Goal: Task Accomplishment & Management: Use online tool/utility

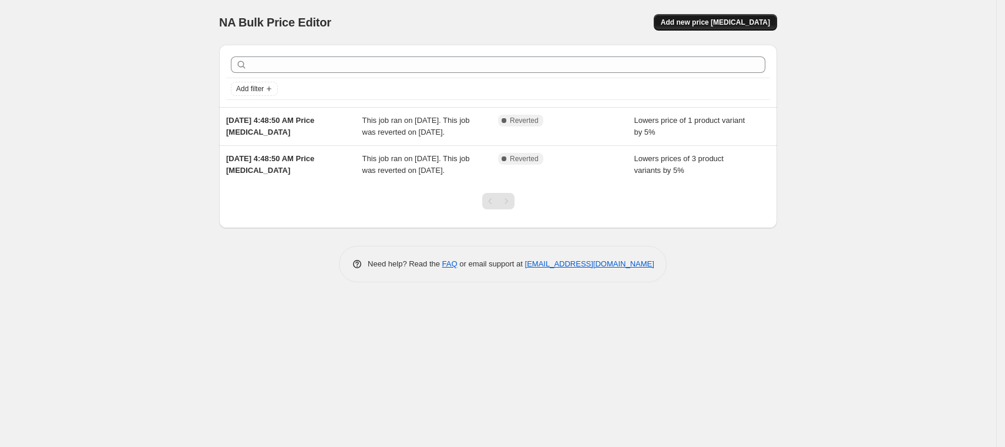
click at [737, 22] on span "Add new price [MEDICAL_DATA]" at bounding box center [715, 22] width 109 height 9
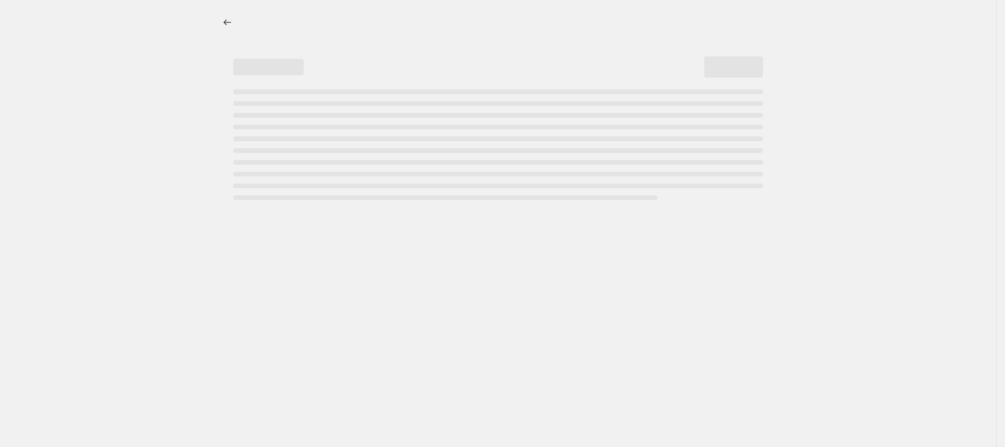
select select "percentage"
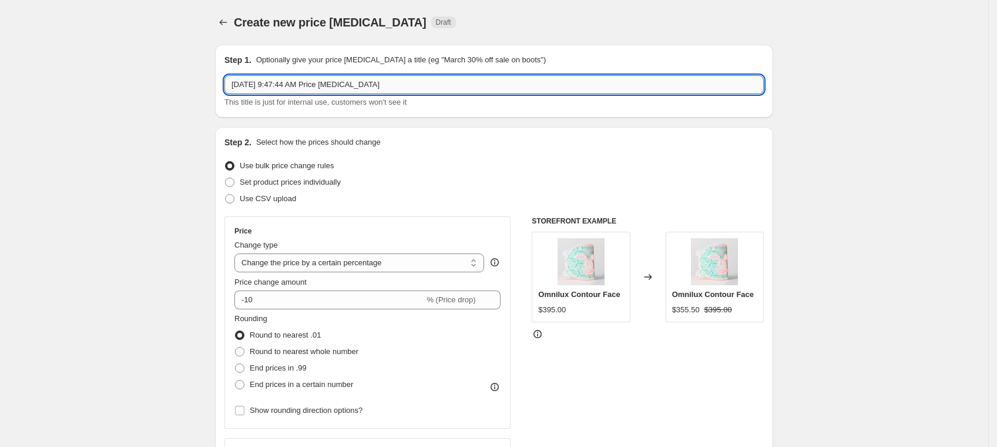
click at [325, 87] on input "[DATE] 9:47:44 AM Price [MEDICAL_DATA]" at bounding box center [493, 84] width 539 height 19
type input "S"
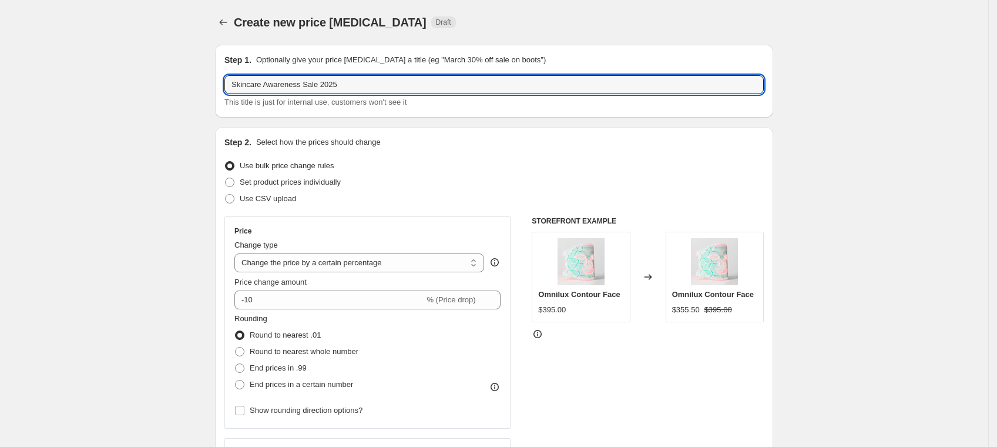
type input "Skincare Awareness Sale 2025"
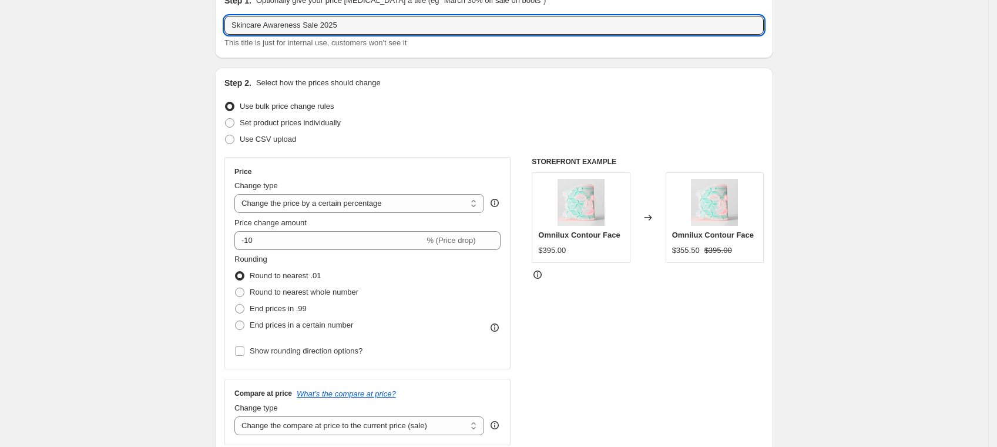
scroll to position [78, 0]
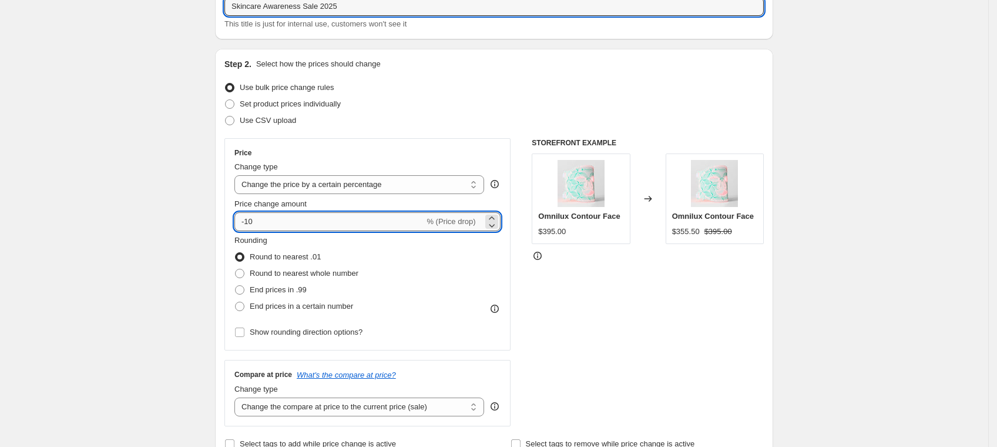
click at [315, 226] on input "-10" at bounding box center [329, 221] width 190 height 19
type input "-15"
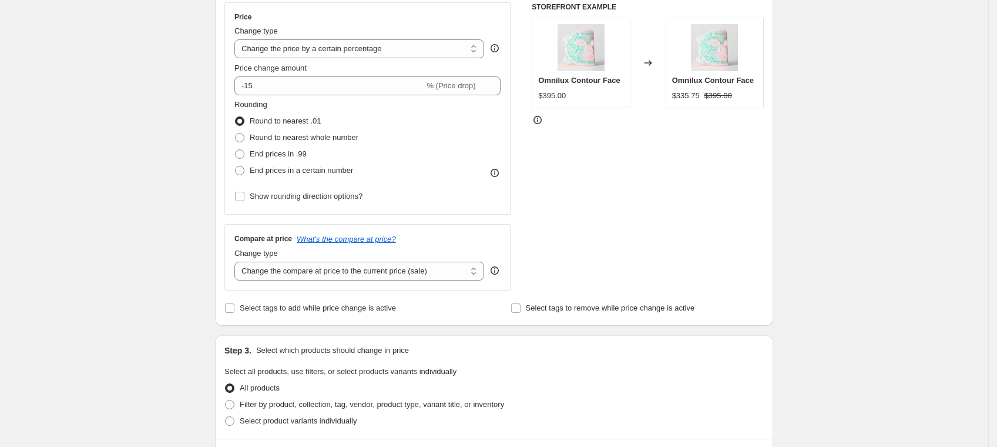
scroll to position [235, 0]
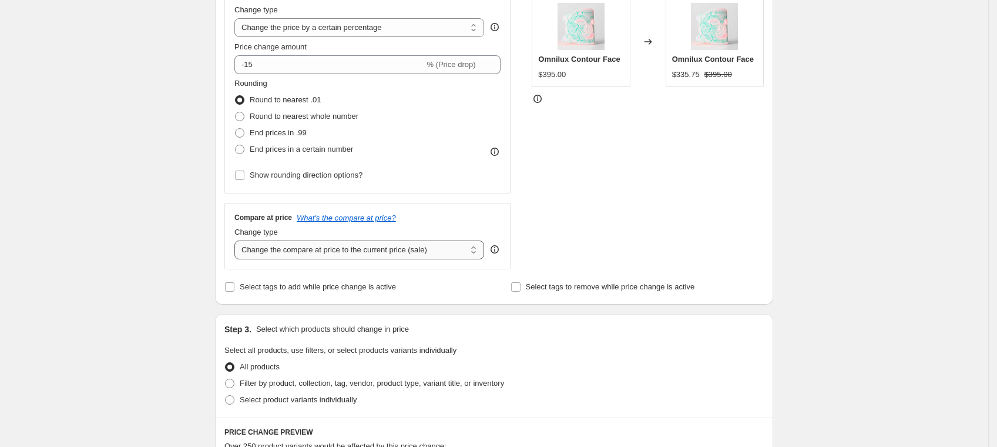
click at [311, 250] on select "Change the compare at price to the current price (sale) Change the compare at p…" at bounding box center [359, 249] width 250 height 19
click at [333, 253] on select "Change the compare at price to the current price (sale) Change the compare at p…" at bounding box center [359, 249] width 250 height 19
click at [239, 240] on select "Change the compare at price to the current price (sale) Change the compare at p…" at bounding box center [359, 249] width 250 height 19
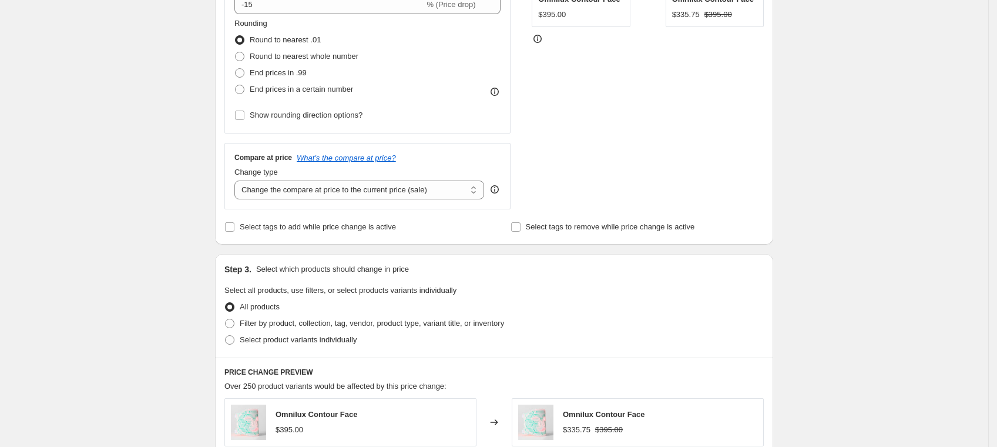
scroll to position [313, 0]
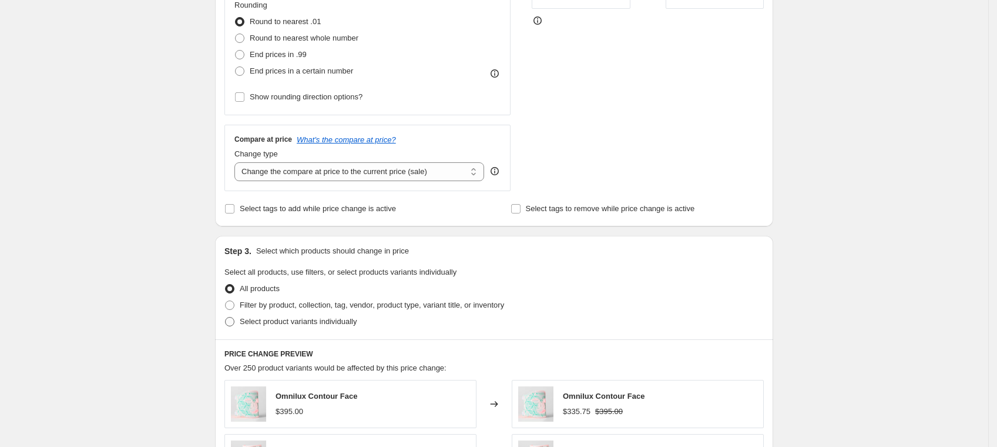
click at [262, 320] on span "Select product variants individually" at bounding box center [298, 321] width 117 height 9
click at [226, 317] on input "Select product variants individually" at bounding box center [225, 317] width 1 height 1
radio input "true"
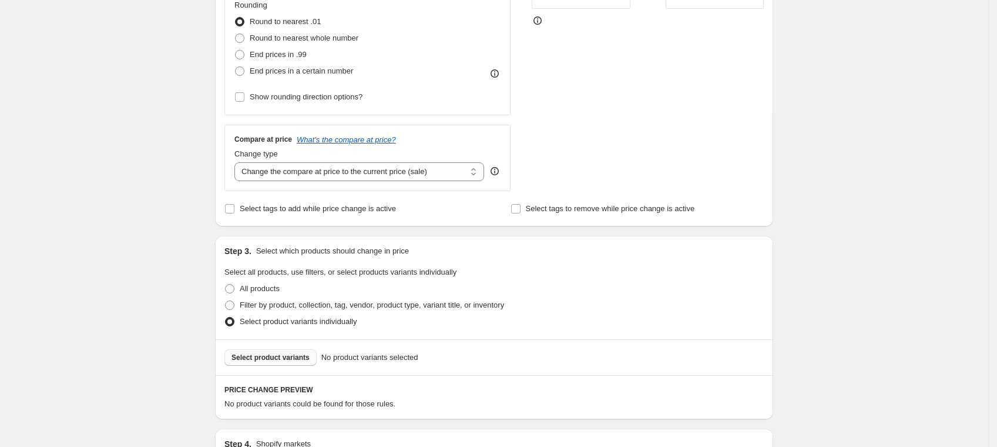
click at [270, 356] on span "Select product variants" at bounding box center [271, 357] width 78 height 9
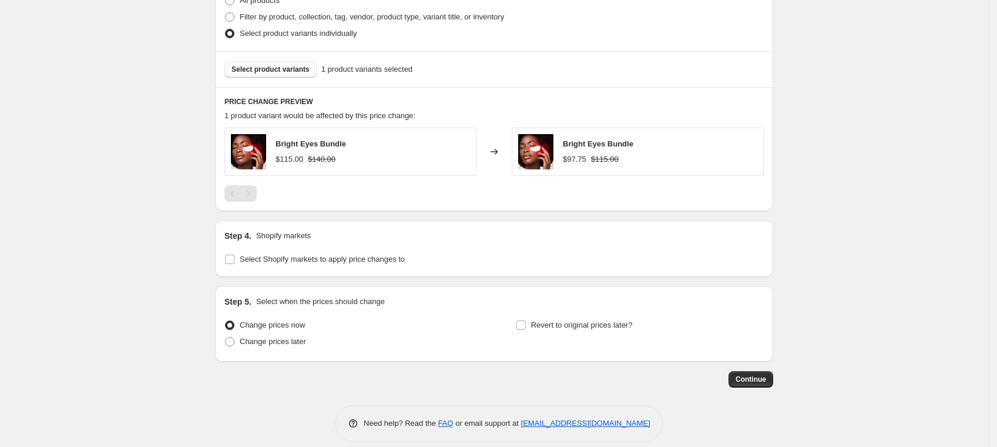
scroll to position [612, 0]
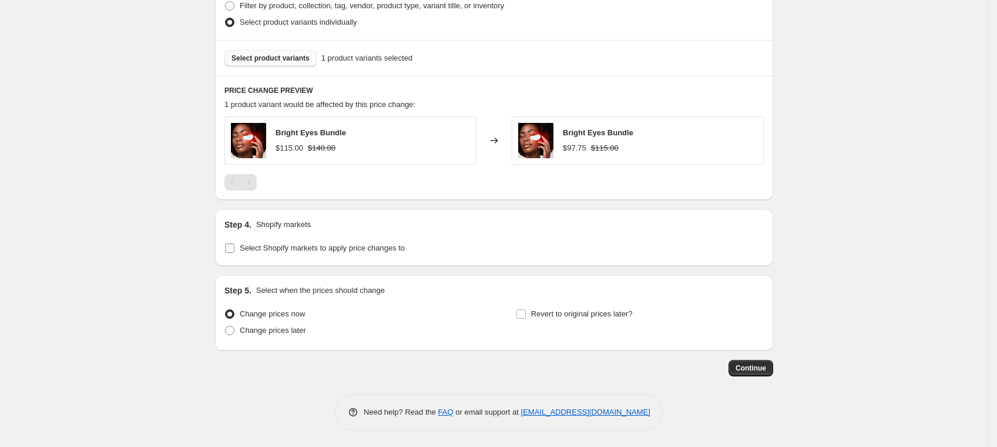
click at [374, 244] on span "Select Shopify markets to apply price changes to" at bounding box center [322, 247] width 165 height 9
click at [234, 244] on input "Select Shopify markets to apply price changes to" at bounding box center [229, 247] width 9 height 9
checkbox input "true"
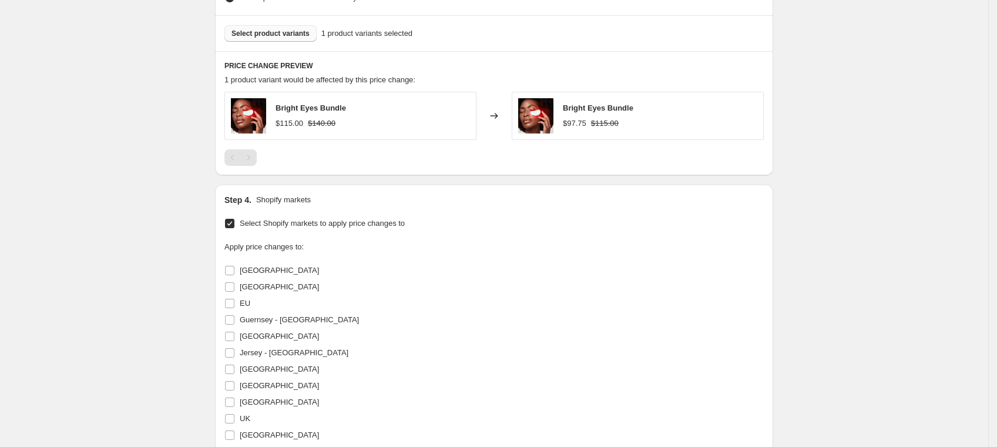
scroll to position [769, 0]
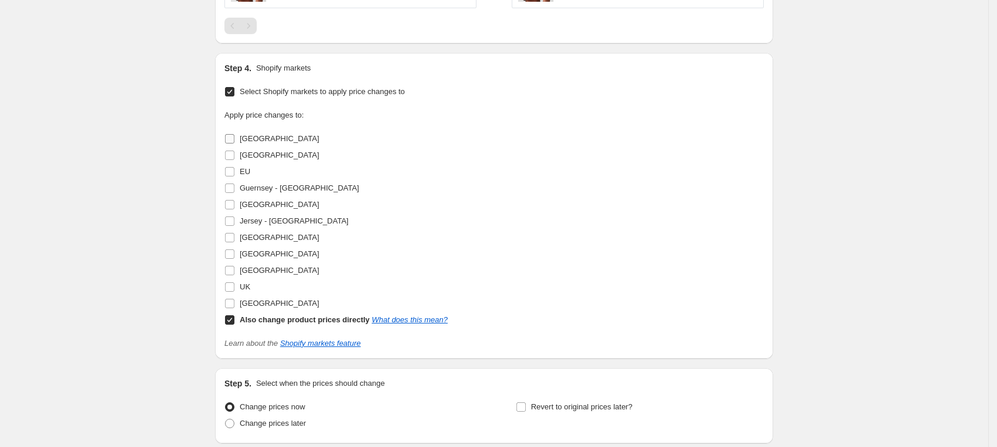
click at [233, 133] on span at bounding box center [229, 138] width 11 height 11
click at [233, 134] on input "[GEOGRAPHIC_DATA]" at bounding box center [229, 138] width 9 height 9
checkbox input "true"
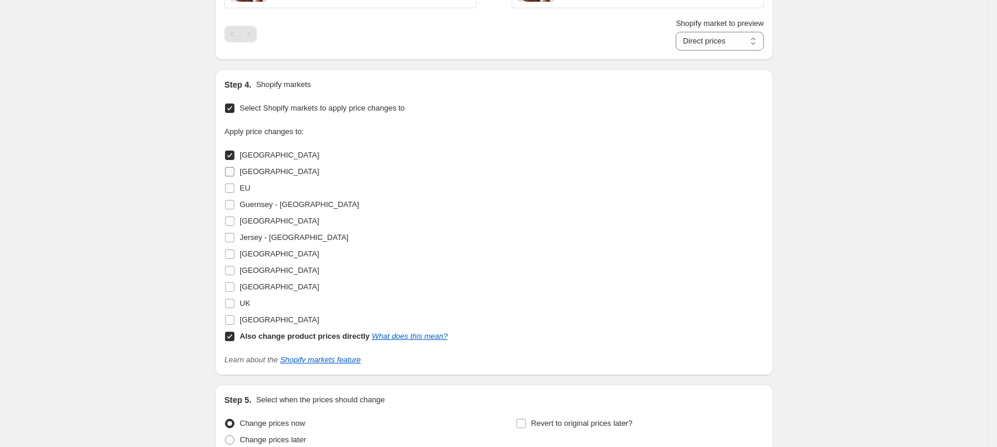
click at [234, 167] on input "[GEOGRAPHIC_DATA]" at bounding box center [229, 171] width 9 height 9
checkbox input "true"
click at [234, 189] on input "EU" at bounding box center [229, 187] width 9 height 9
checkbox input "true"
click at [233, 205] on input "Guernsey - [GEOGRAPHIC_DATA]" at bounding box center [229, 204] width 9 height 9
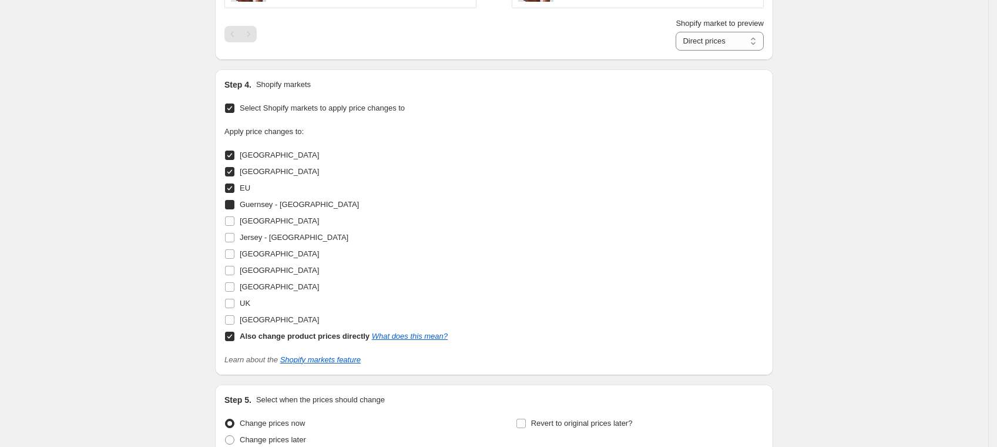
checkbox input "true"
drag, startPoint x: 233, startPoint y: 216, endPoint x: 233, endPoint y: 229, distance: 12.9
click at [234, 217] on input "[GEOGRAPHIC_DATA]" at bounding box center [229, 220] width 9 height 9
checkbox input "true"
click at [233, 235] on input "Jersey - [GEOGRAPHIC_DATA]" at bounding box center [229, 237] width 9 height 9
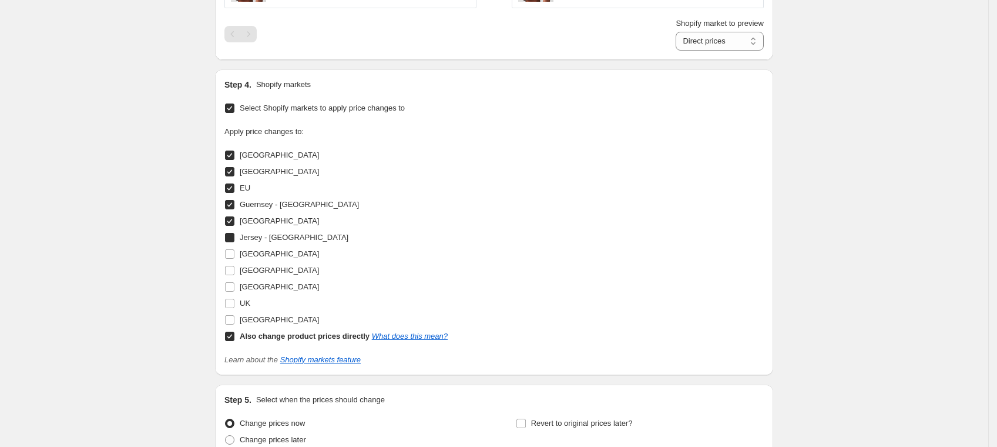
checkbox input "true"
click at [234, 253] on input "[GEOGRAPHIC_DATA]" at bounding box center [229, 253] width 9 height 9
checkbox input "true"
click at [233, 267] on input "[GEOGRAPHIC_DATA]" at bounding box center [229, 270] width 9 height 9
checkbox input "true"
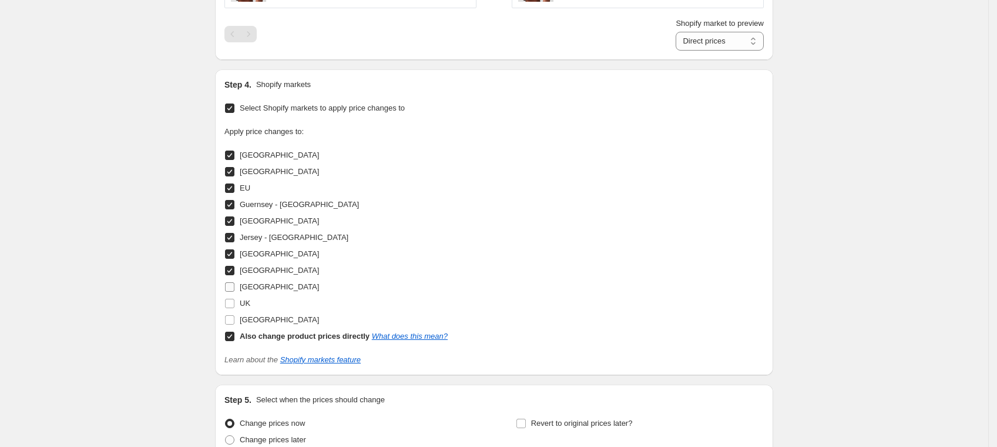
click at [233, 284] on input "[GEOGRAPHIC_DATA]" at bounding box center [229, 286] width 9 height 9
checkbox input "true"
click at [232, 301] on input "UK" at bounding box center [229, 303] width 9 height 9
checkbox input "true"
click at [234, 323] on span at bounding box center [229, 319] width 11 height 11
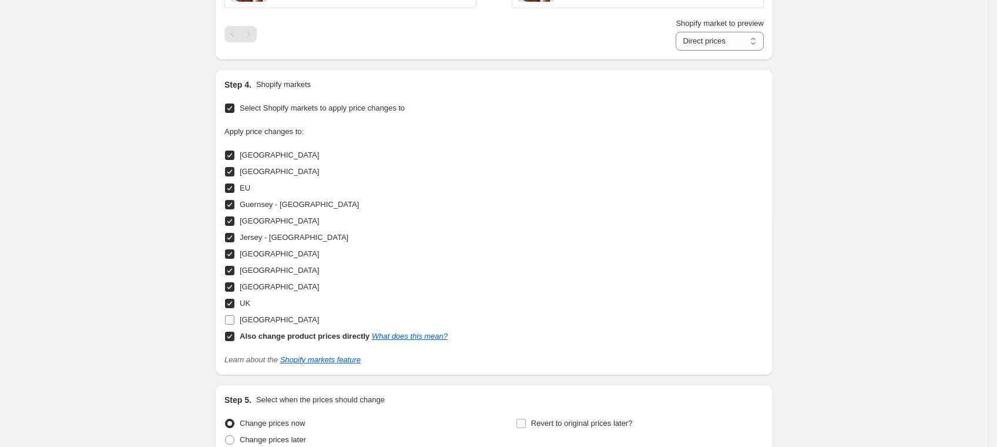
click at [234, 323] on input "[GEOGRAPHIC_DATA]" at bounding box center [229, 319] width 9 height 9
checkbox input "true"
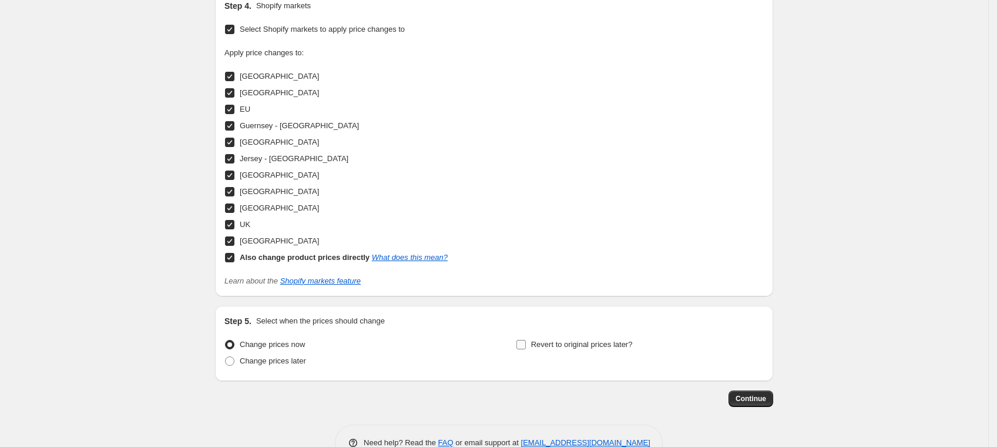
click at [523, 343] on input "Revert to original prices later?" at bounding box center [521, 344] width 9 height 9
checkbox input "true"
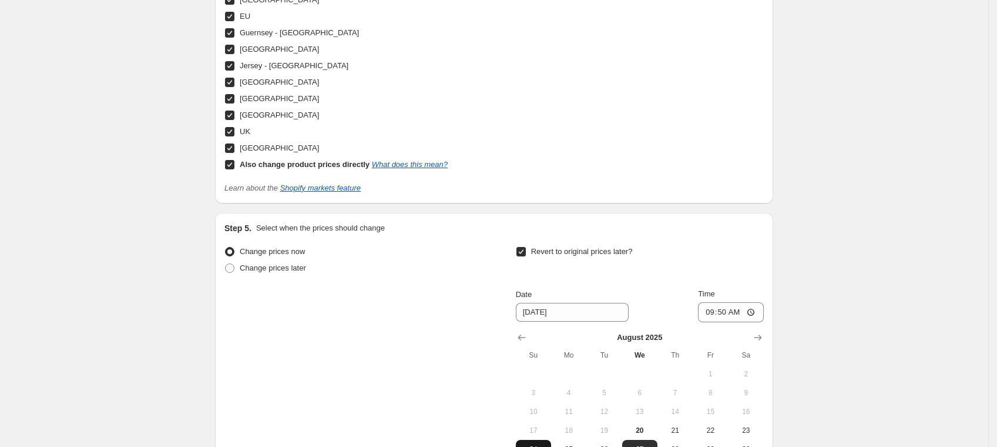
scroll to position [1082, 0]
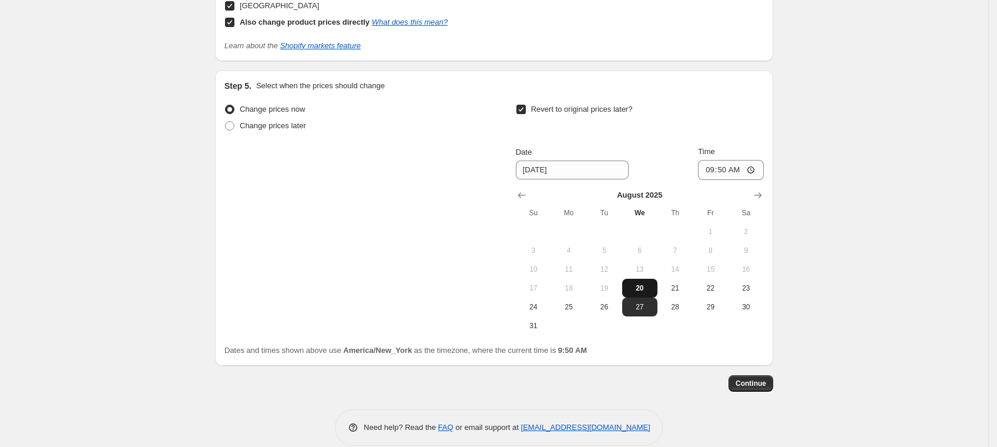
click at [647, 285] on span "20" at bounding box center [640, 287] width 26 height 9
click at [679, 288] on span "21" at bounding box center [675, 287] width 26 height 9
click at [723, 288] on span "22" at bounding box center [711, 287] width 26 height 9
type input "[DATE]"
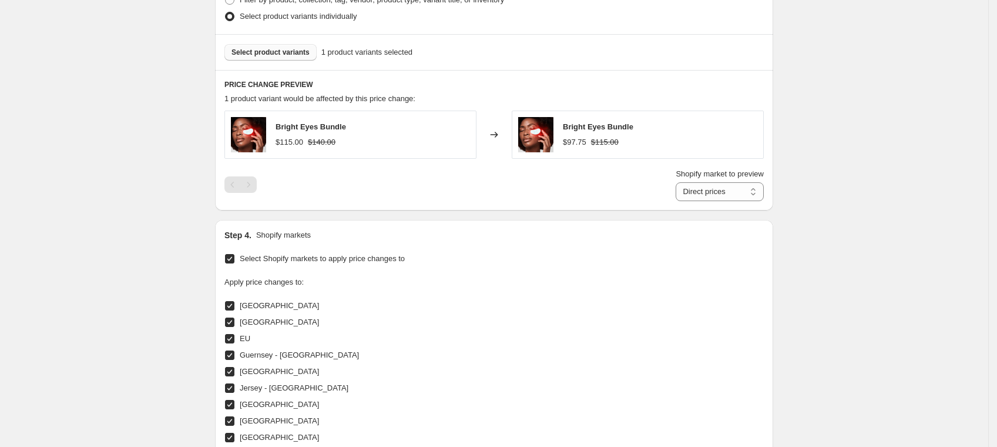
scroll to position [612, 0]
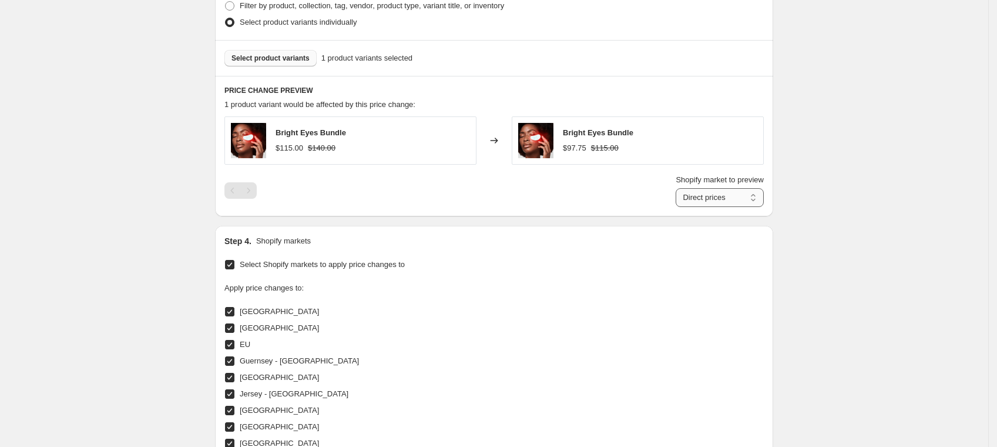
click at [728, 193] on select "Direct prices [GEOGRAPHIC_DATA] [GEOGRAPHIC_DATA] [GEOGRAPHIC_DATA] [GEOGRAPHIC…" at bounding box center [720, 197] width 88 height 19
click at [679, 207] on select "Direct prices [GEOGRAPHIC_DATA] [GEOGRAPHIC_DATA] [GEOGRAPHIC_DATA] [GEOGRAPHIC…" at bounding box center [720, 197] width 88 height 19
click at [718, 194] on select "Direct prices [GEOGRAPHIC_DATA] [GEOGRAPHIC_DATA] [GEOGRAPHIC_DATA] [GEOGRAPHIC…" at bounding box center [712, 197] width 103 height 19
select select "direct"
click at [679, 207] on select "Direct prices [GEOGRAPHIC_DATA] [GEOGRAPHIC_DATA] [GEOGRAPHIC_DATA] [GEOGRAPHIC…" at bounding box center [712, 197] width 103 height 19
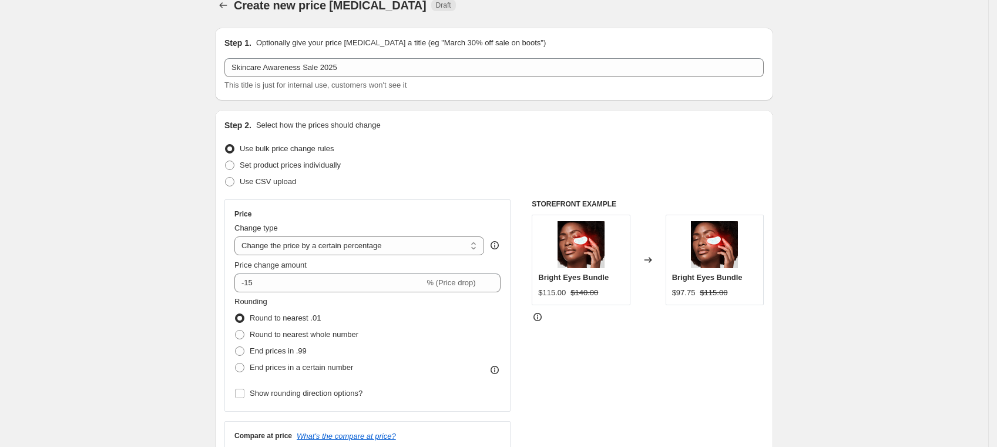
scroll to position [0, 0]
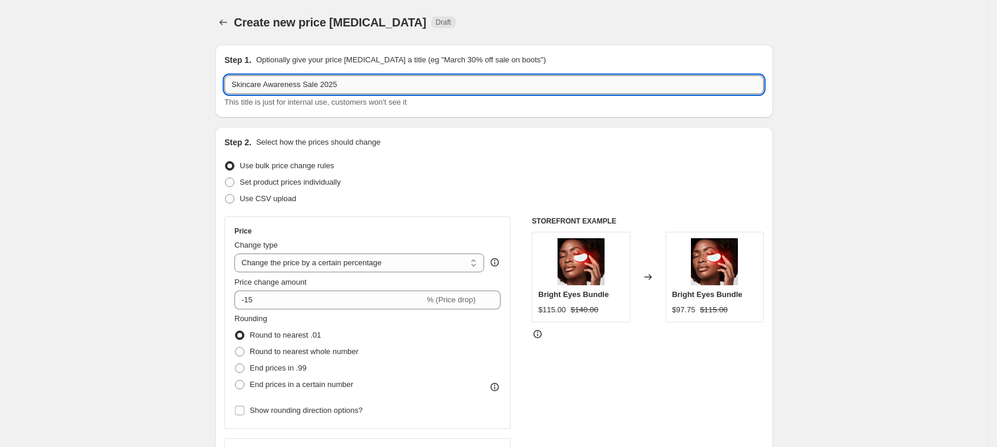
click at [373, 81] on input "Skincare Awareness Sale 2025" at bounding box center [493, 84] width 539 height 19
type input "Skincare Awareness Sale 2025 - Bright Eyes Bundle Test"
click at [300, 182] on span "Set product prices individually" at bounding box center [290, 181] width 101 height 9
click at [226, 178] on input "Set product prices individually" at bounding box center [225, 177] width 1 height 1
radio input "true"
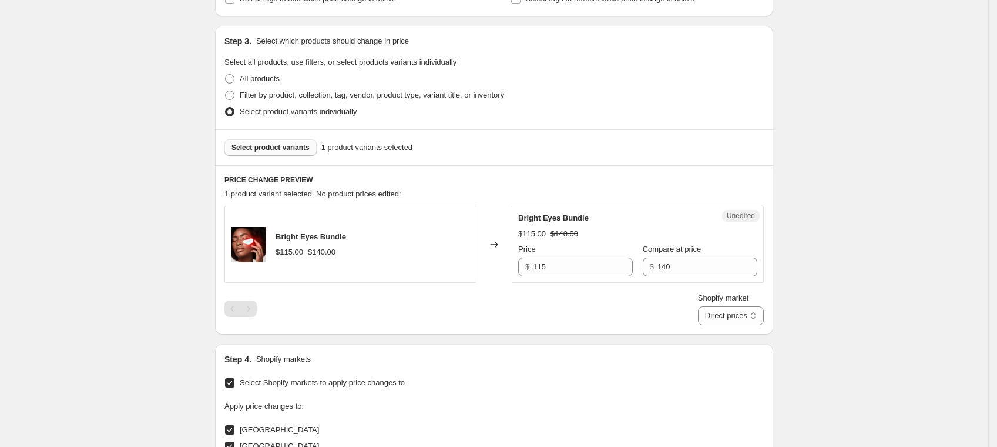
scroll to position [235, 0]
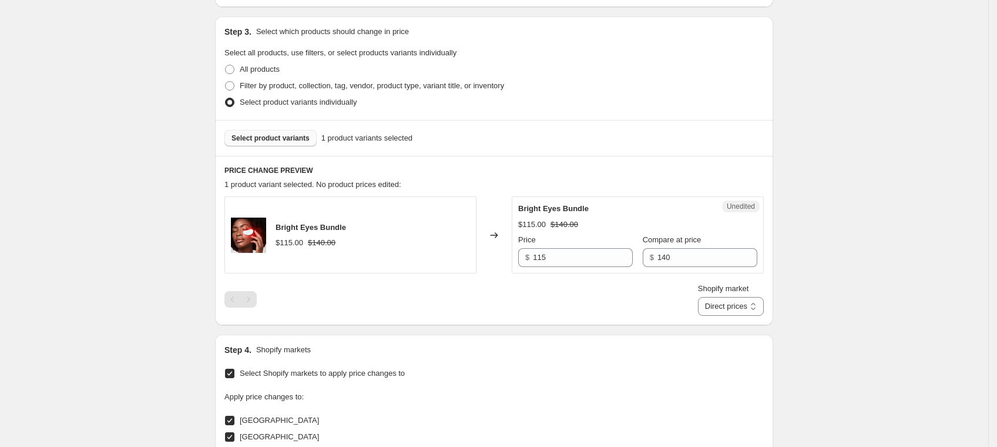
click at [250, 302] on div "Pagination" at bounding box center [248, 299] width 16 height 16
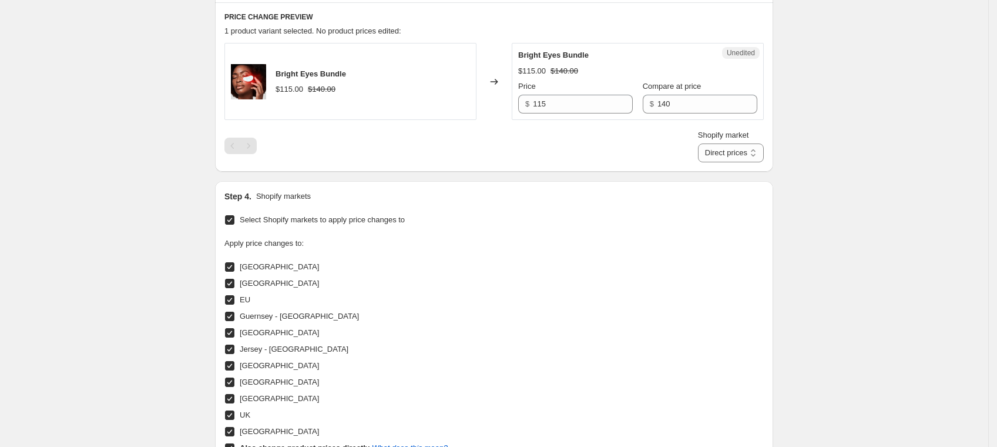
scroll to position [313, 0]
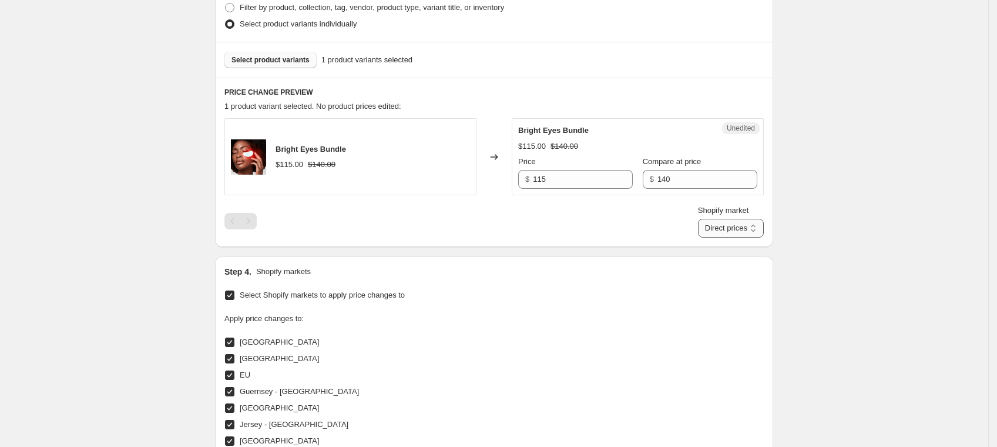
click at [740, 229] on select "Direct prices [GEOGRAPHIC_DATA] [GEOGRAPHIC_DATA] [GEOGRAPHIC_DATA] [GEOGRAPHIC…" at bounding box center [731, 228] width 66 height 19
click at [715, 237] on select "Direct prices [GEOGRAPHIC_DATA] [GEOGRAPHIC_DATA] [GEOGRAPHIC_DATA] [GEOGRAPHIC…" at bounding box center [731, 228] width 66 height 19
click at [753, 234] on select "Direct prices [GEOGRAPHIC_DATA] [GEOGRAPHIC_DATA] [GEOGRAPHIC_DATA] [GEOGRAPHIC…" at bounding box center [712, 228] width 103 height 19
click at [717, 237] on select "Direct prices [GEOGRAPHIC_DATA] [GEOGRAPHIC_DATA] [GEOGRAPHIC_DATA] [GEOGRAPHIC…" at bounding box center [712, 228] width 103 height 19
click at [747, 224] on select "Direct prices [GEOGRAPHIC_DATA] [GEOGRAPHIC_DATA] [GEOGRAPHIC_DATA] [GEOGRAPHIC…" at bounding box center [712, 228] width 103 height 19
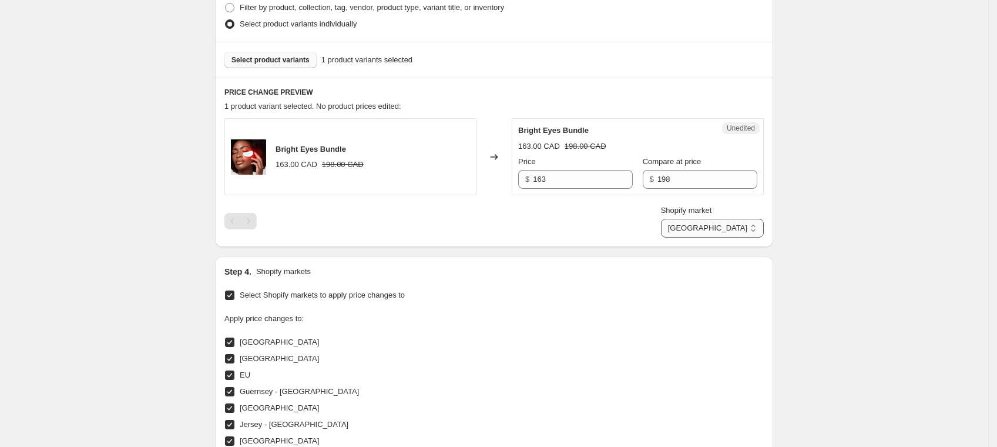
select select "4554914"
click at [701, 237] on select "Direct prices [GEOGRAPHIC_DATA] [GEOGRAPHIC_DATA] [GEOGRAPHIC_DATA] [GEOGRAPHIC…" at bounding box center [712, 228] width 103 height 19
click at [587, 175] on input "198" at bounding box center [583, 179] width 100 height 19
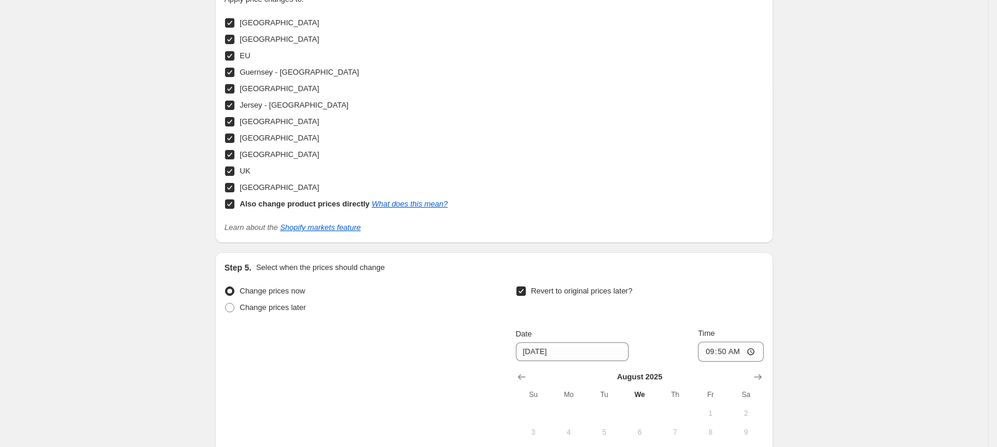
scroll to position [783, 0]
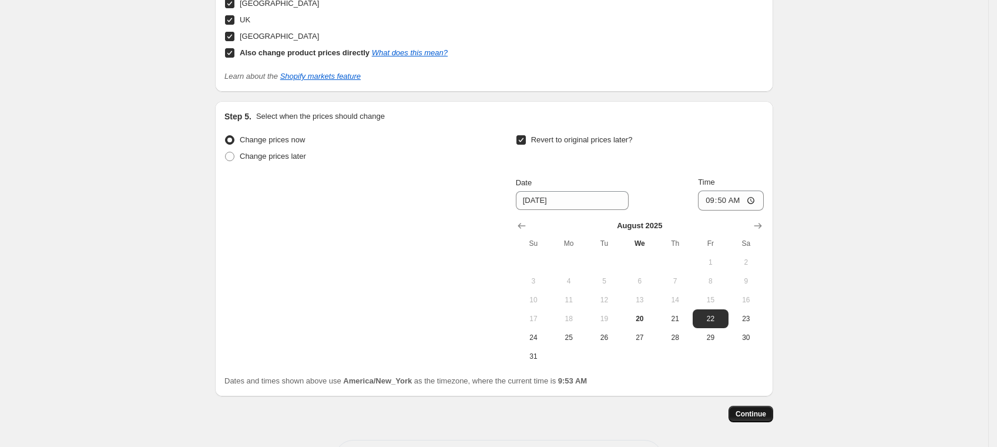
click at [759, 411] on span "Continue" at bounding box center [751, 413] width 31 height 9
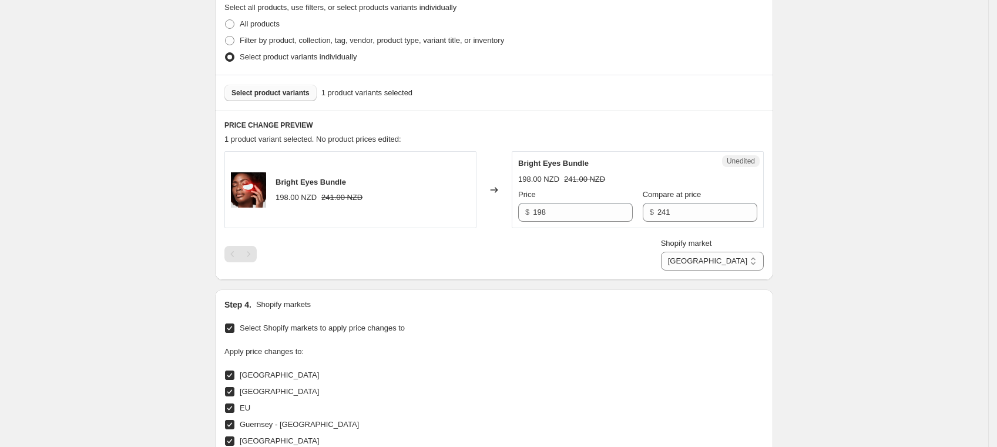
scroll to position [111, 0]
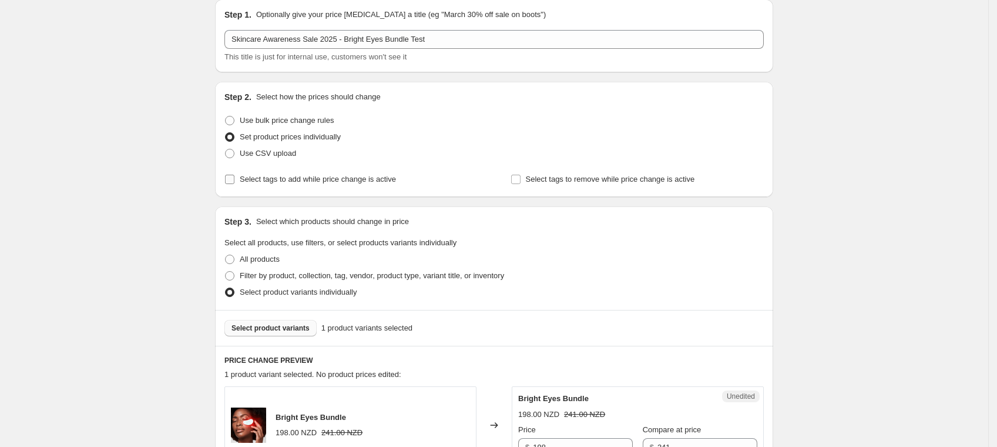
click at [358, 181] on span "Select tags to add while price change is active" at bounding box center [318, 179] width 156 height 9
click at [234, 181] on input "Select tags to add while price change is active" at bounding box center [229, 179] width 9 height 9
checkbox input "true"
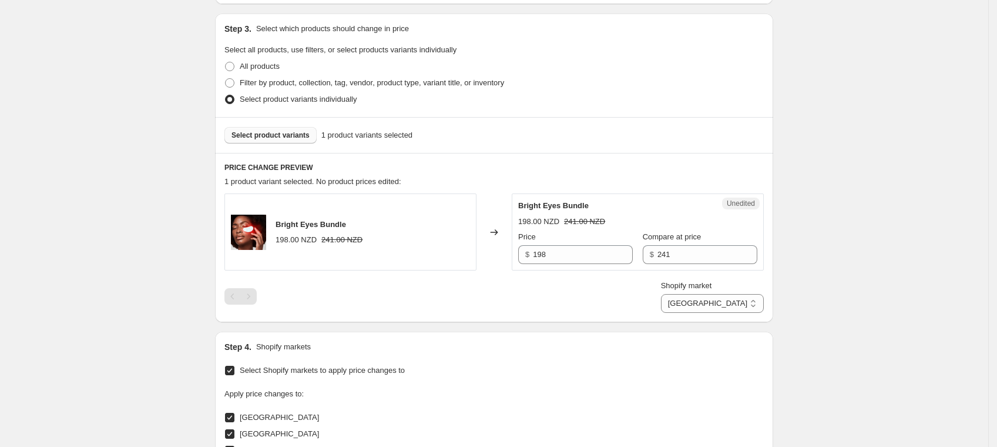
scroll to position [391, 0]
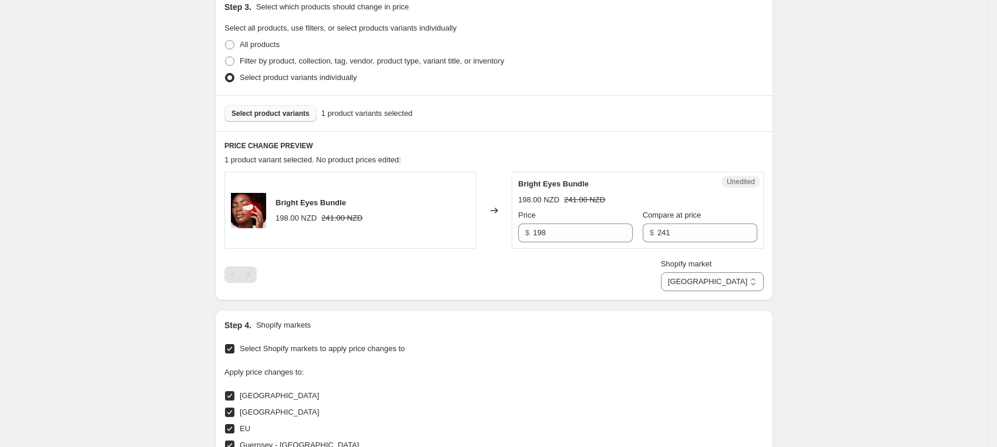
click at [283, 115] on span "Select product variants" at bounding box center [271, 113] width 78 height 9
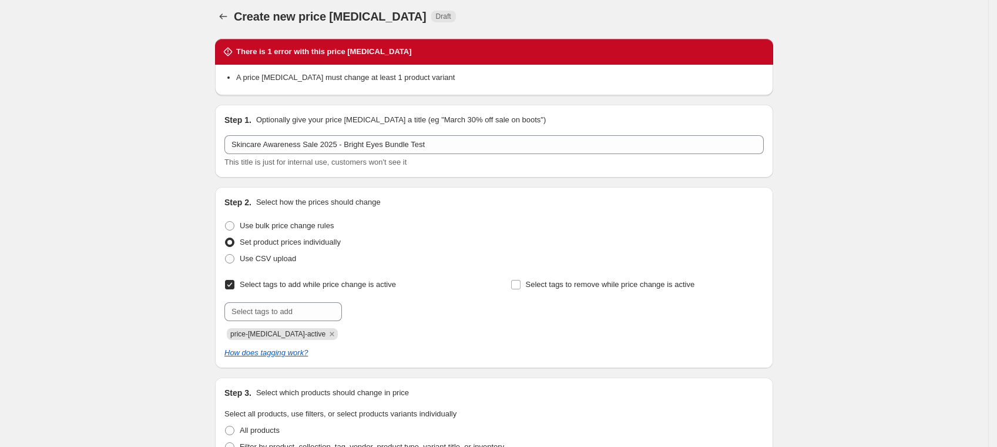
scroll to position [0, 0]
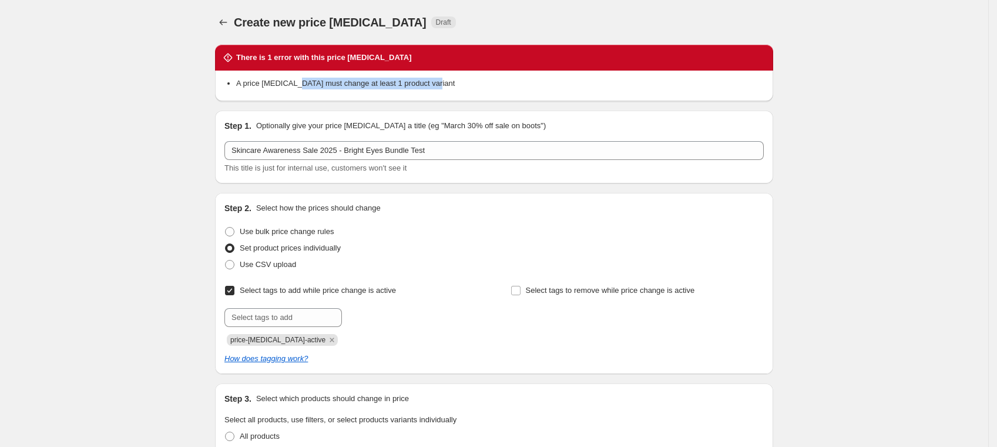
drag, startPoint x: 297, startPoint y: 83, endPoint x: 447, endPoint y: 83, distance: 150.4
click at [447, 83] on li "A price [MEDICAL_DATA] must change at least 1 product variant" at bounding box center [500, 84] width 528 height 12
click at [452, 80] on li "A price [MEDICAL_DATA] must change at least 1 product variant" at bounding box center [500, 84] width 528 height 12
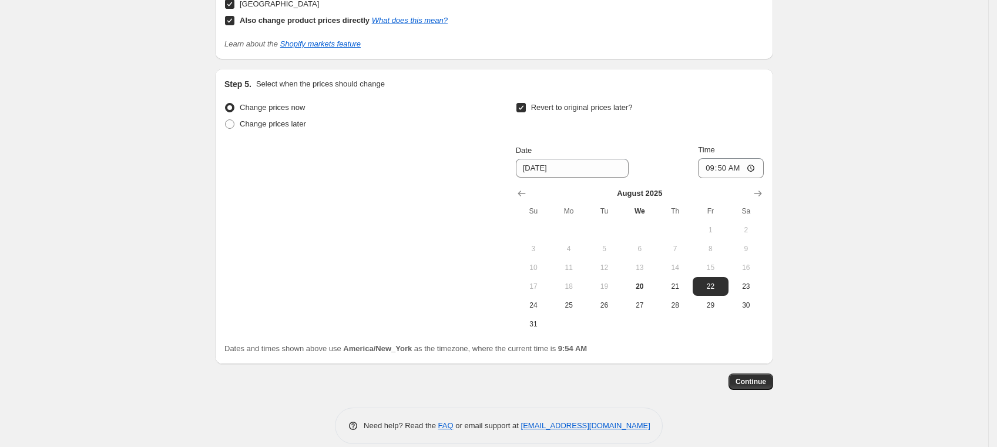
scroll to position [961, 0]
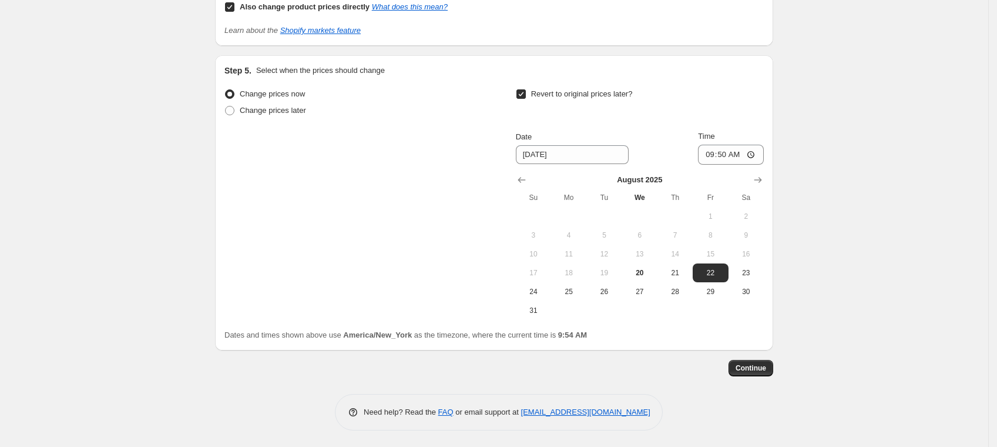
click at [746, 371] on span "Continue" at bounding box center [751, 367] width 31 height 9
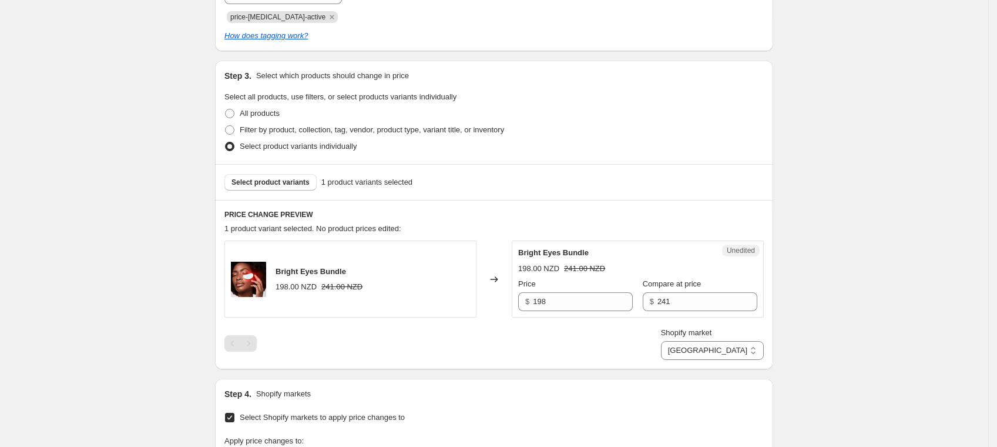
scroll to position [313, 0]
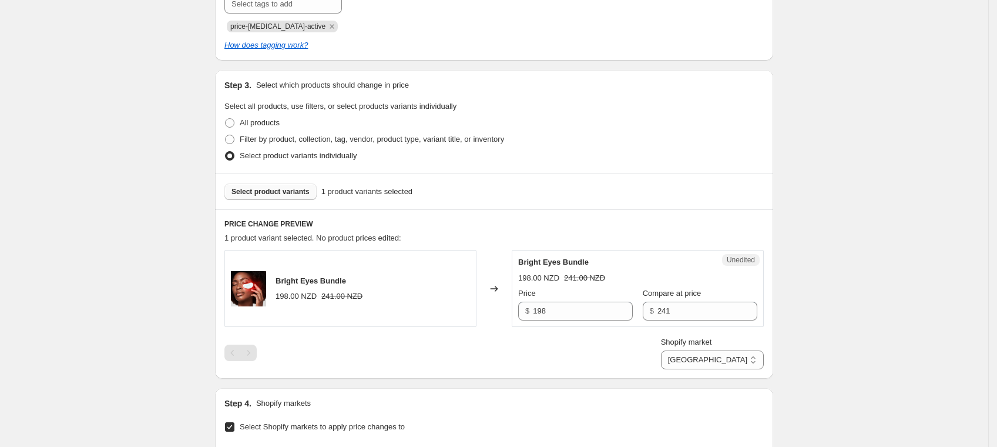
click at [281, 195] on span "Select product variants" at bounding box center [271, 191] width 78 height 9
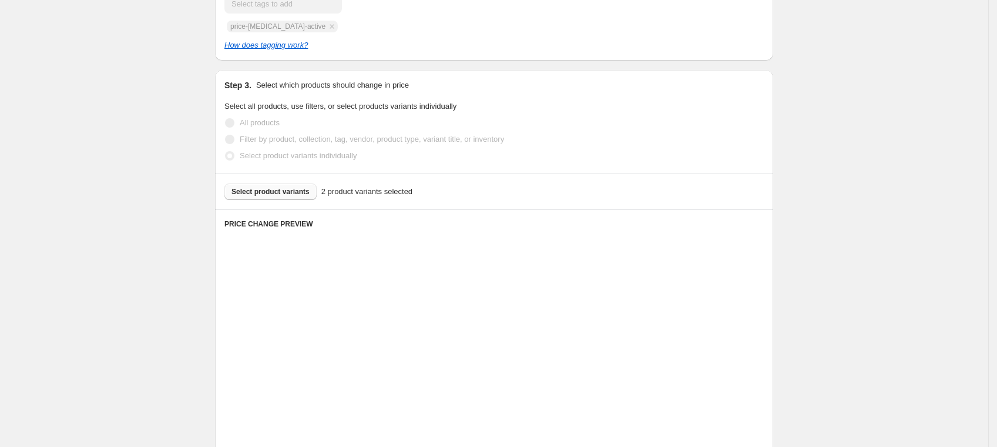
scroll to position [247, 0]
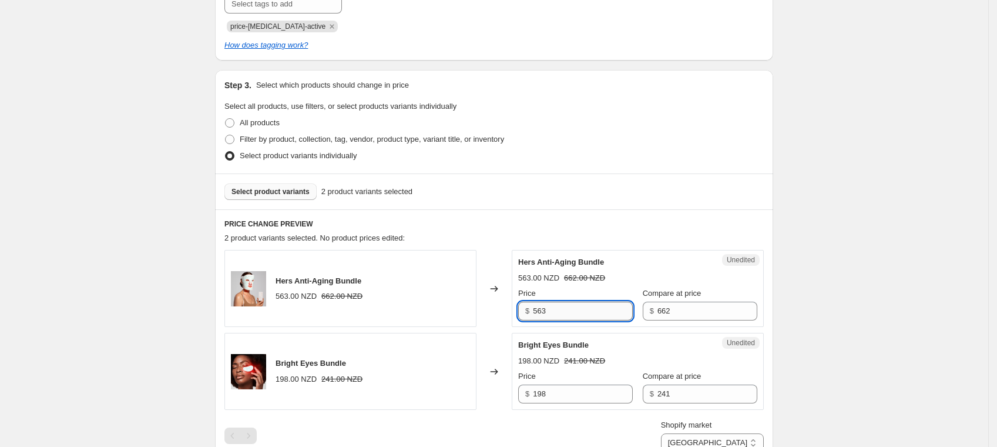
click at [580, 309] on input "563" at bounding box center [583, 310] width 100 height 19
drag, startPoint x: 580, startPoint y: 309, endPoint x: 510, endPoint y: 309, distance: 70.5
click at [510, 309] on div "Hers Anti-Aging Bundle 563.00 NZD 662.00 NZD Changed to Unedited Hers Anti-Agin…" at bounding box center [493, 288] width 539 height 77
click at [673, 303] on input "662" at bounding box center [708, 310] width 100 height 19
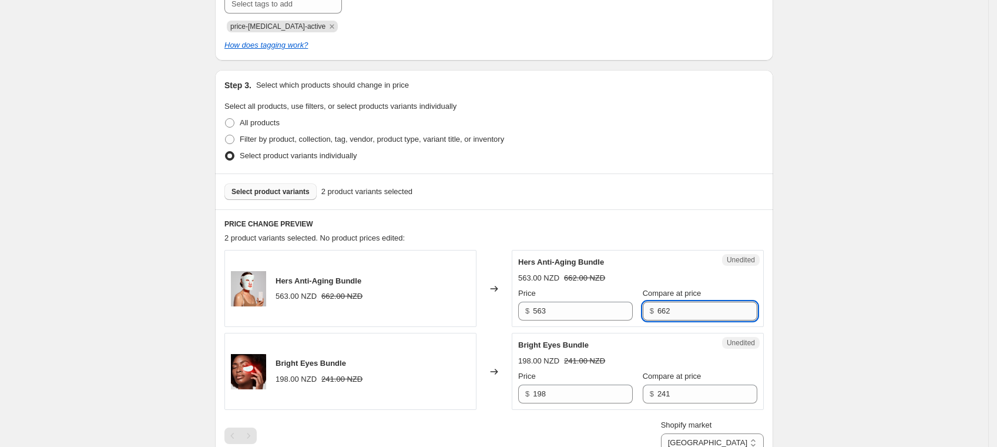
click at [673, 304] on input "662" at bounding box center [708, 310] width 100 height 19
type input "446"
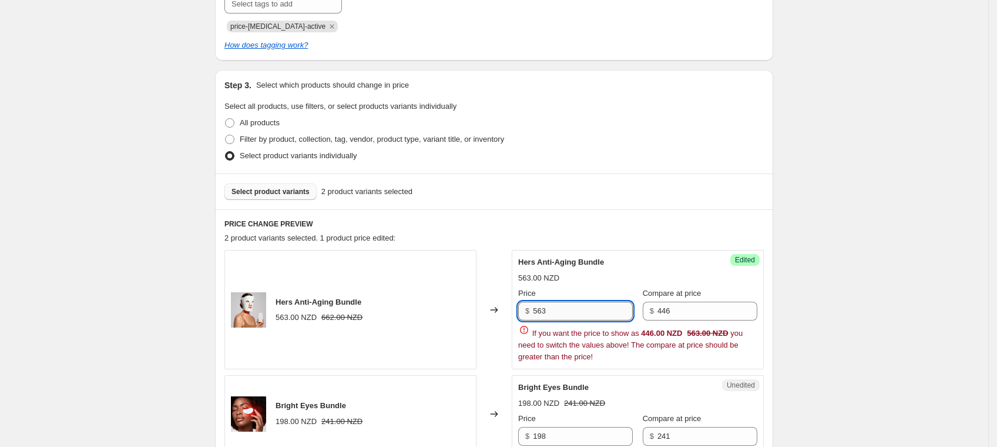
click at [581, 312] on input "563" at bounding box center [583, 310] width 100 height 19
type input "377"
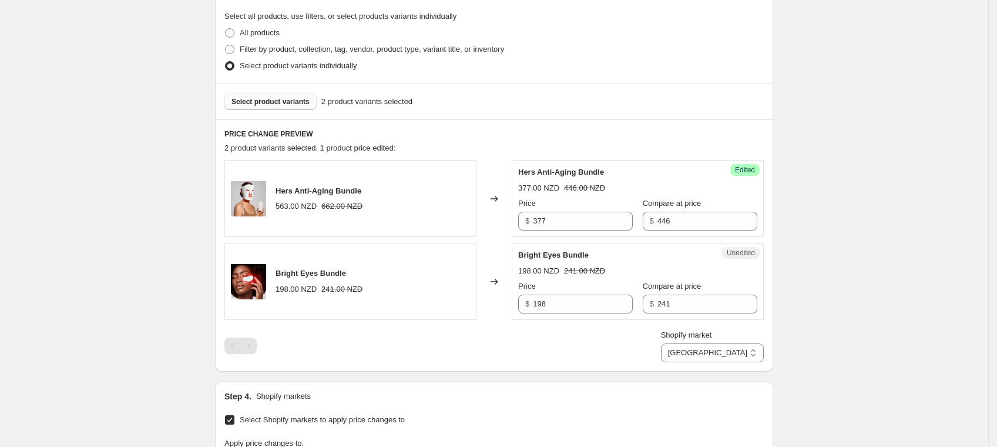
scroll to position [326, 0]
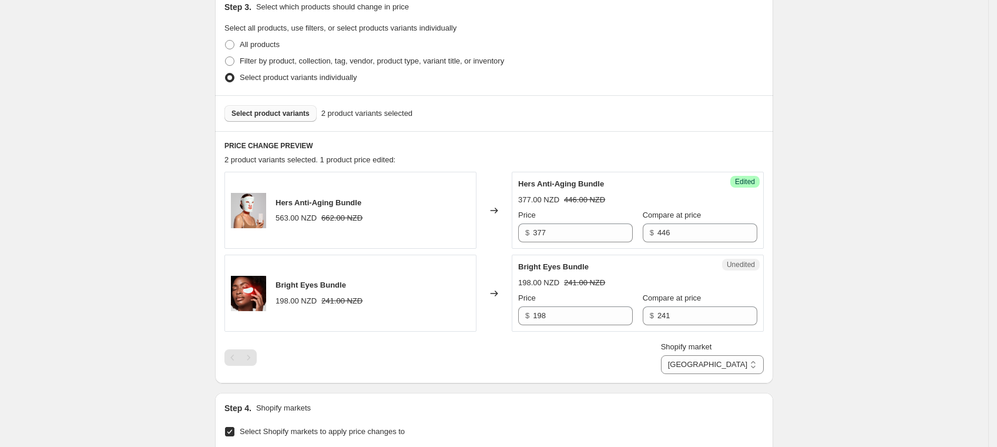
click at [263, 110] on span "Select product variants" at bounding box center [271, 113] width 78 height 9
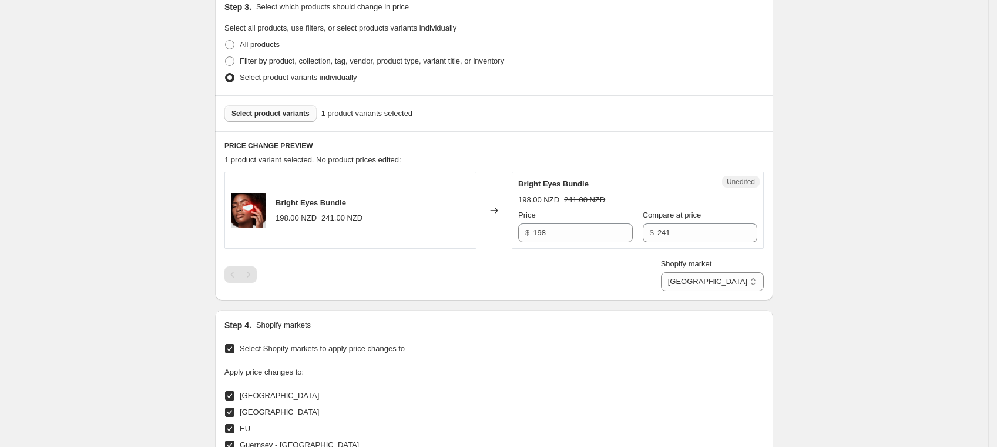
click at [295, 108] on button "Select product variants" at bounding box center [270, 113] width 92 height 16
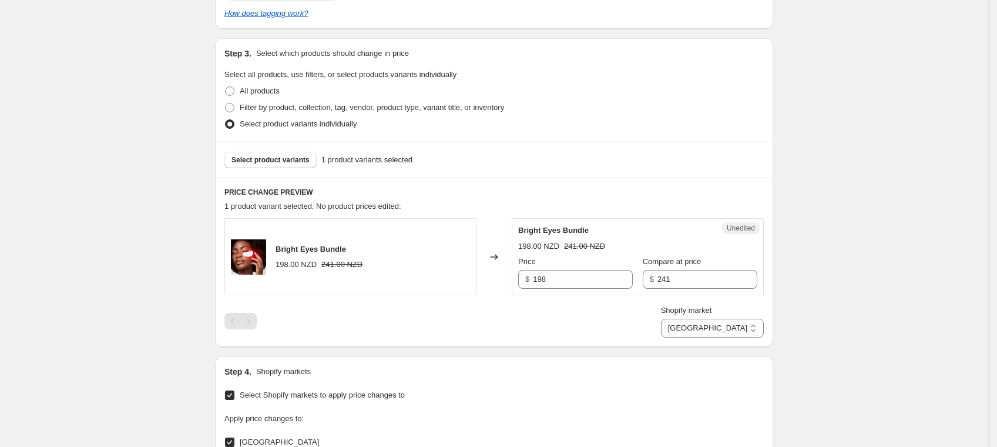
scroll to position [247, 0]
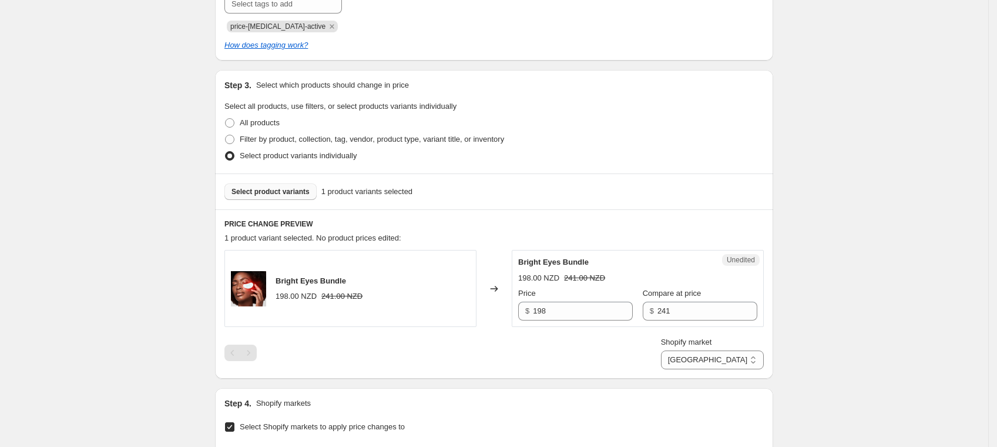
click at [287, 194] on span "Select product variants" at bounding box center [271, 191] width 78 height 9
click at [739, 352] on select "Direct prices [GEOGRAPHIC_DATA] [GEOGRAPHIC_DATA] [GEOGRAPHIC_DATA] [GEOGRAPHIC…" at bounding box center [712, 359] width 103 height 19
select select "direct"
click at [703, 369] on select "Direct prices [GEOGRAPHIC_DATA] [GEOGRAPHIC_DATA] [GEOGRAPHIC_DATA] [GEOGRAPHIC…" at bounding box center [712, 359] width 103 height 19
click at [282, 189] on span "Select product variants" at bounding box center [271, 191] width 78 height 9
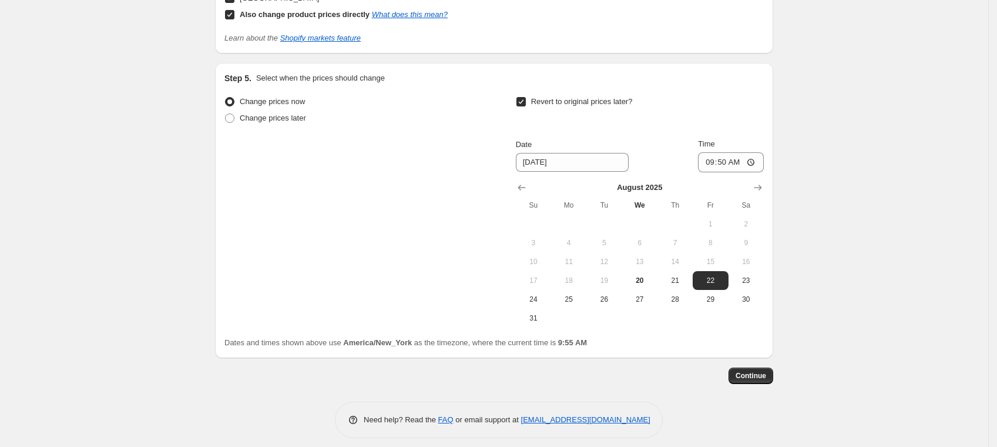
scroll to position [978, 0]
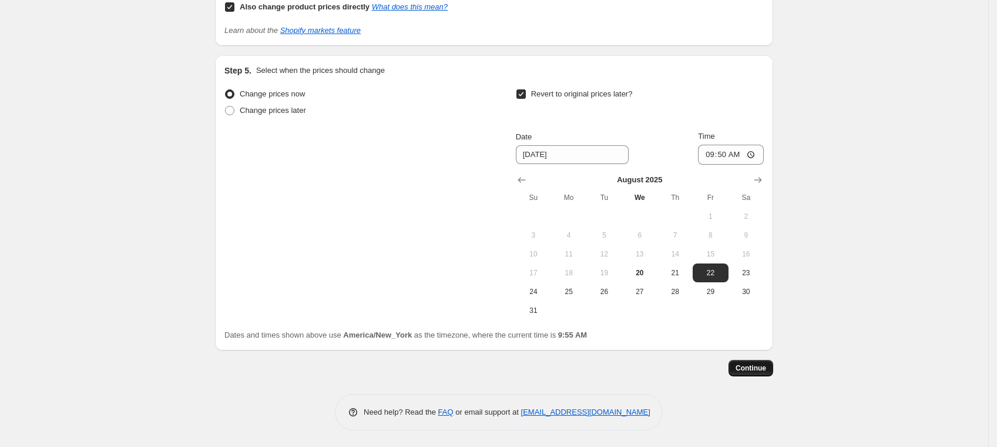
click at [766, 367] on span "Continue" at bounding box center [751, 367] width 31 height 9
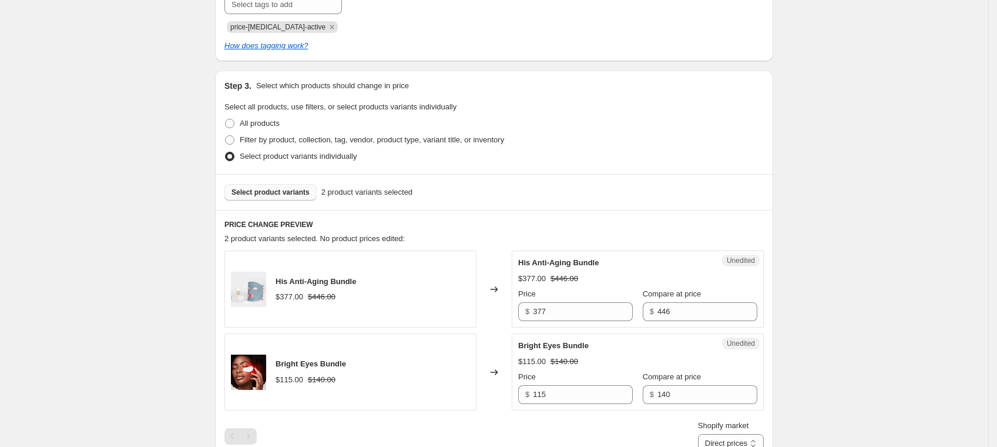
scroll to position [313, 0]
click at [282, 197] on button "Select product variants" at bounding box center [270, 191] width 92 height 16
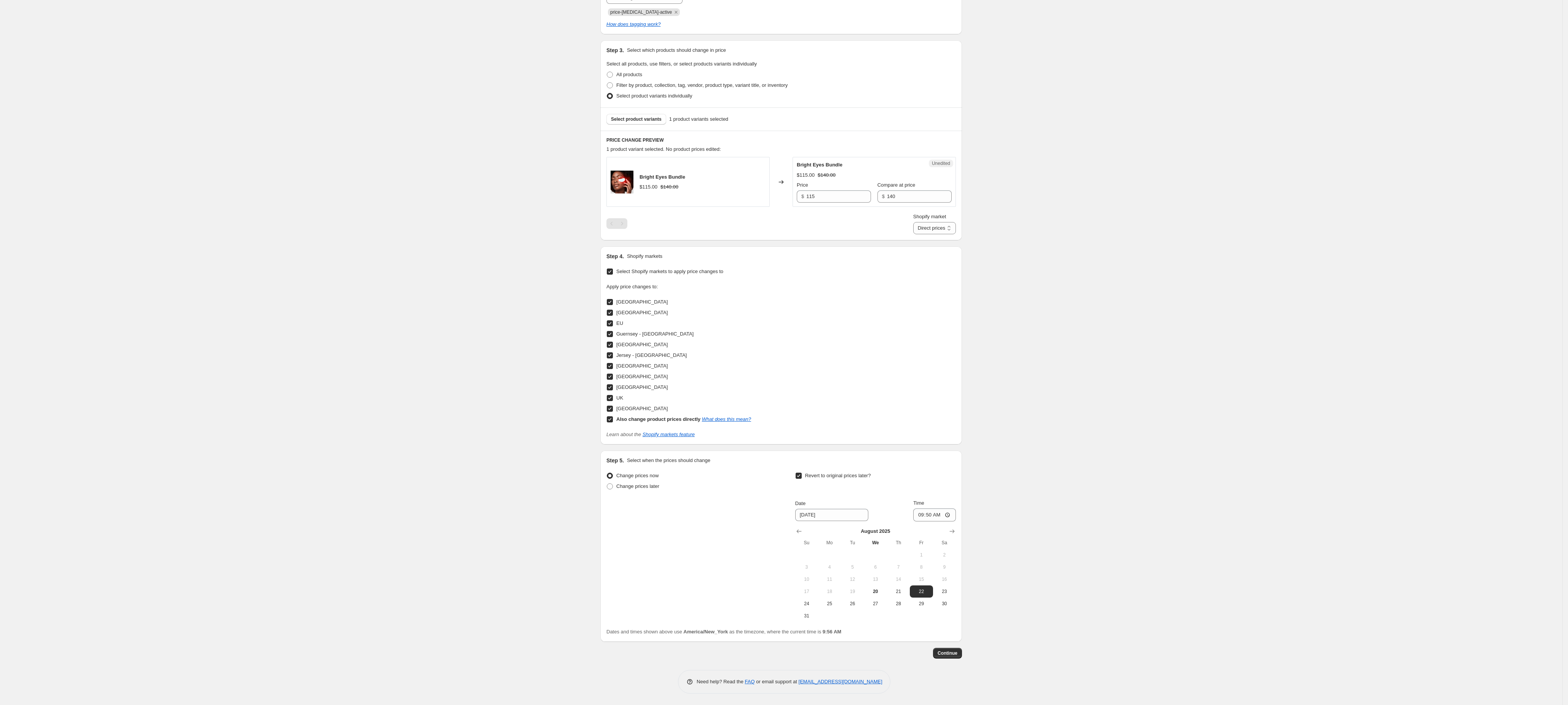
scroll to position [54, 0]
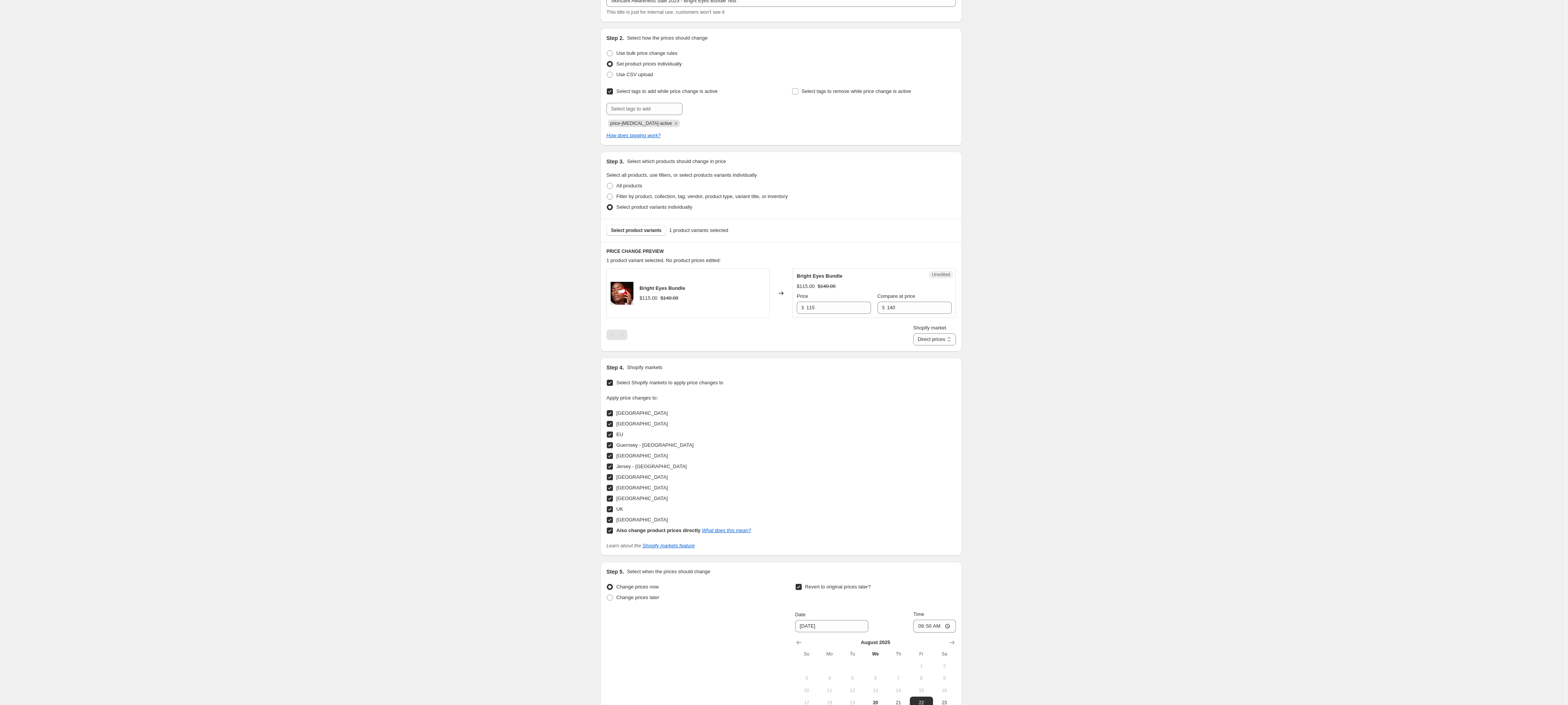
click at [651, 289] on div "Create new price [MEDICAL_DATA]. This page is ready Create new price [MEDICAL_D…" at bounding box center [781, 381] width 1562 height 870
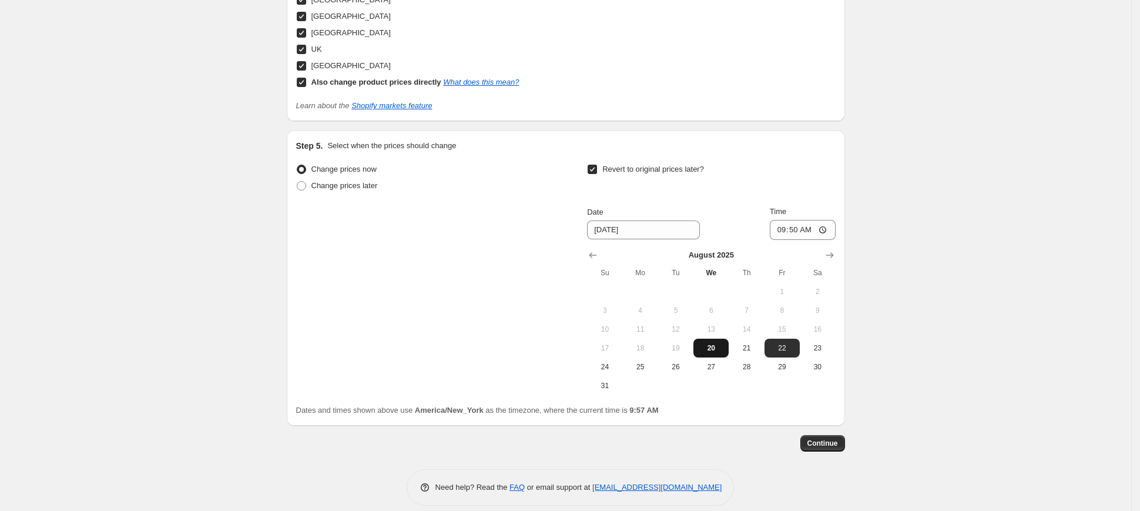
scroll to position [831, 0]
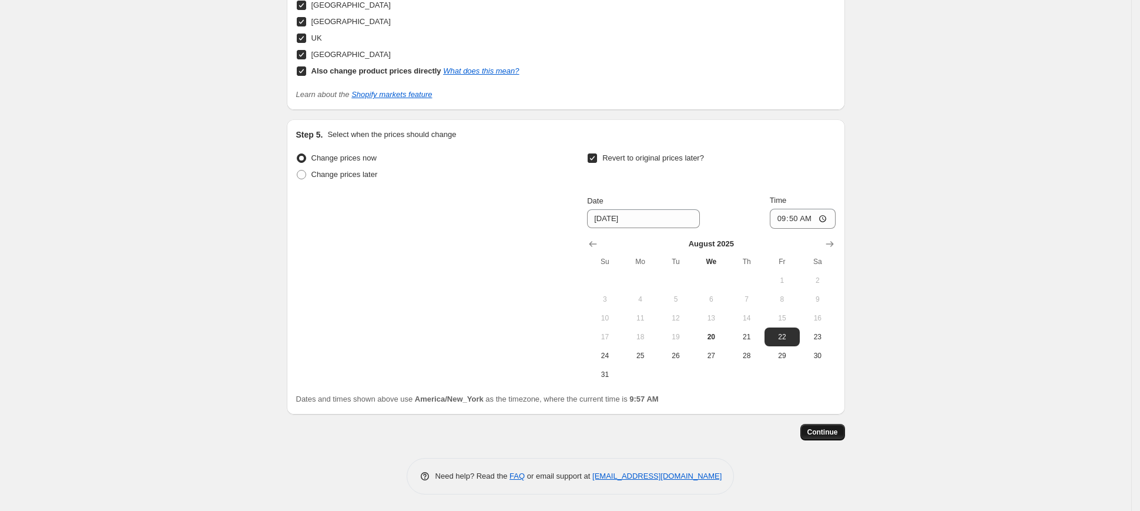
click at [824, 427] on span "Continue" at bounding box center [822, 431] width 31 height 9
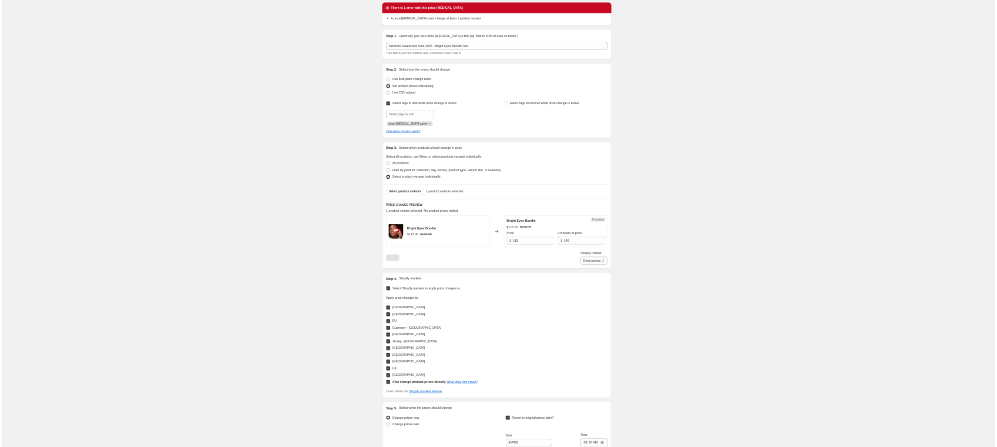
scroll to position [39, 0]
